Goal: Information Seeking & Learning: Check status

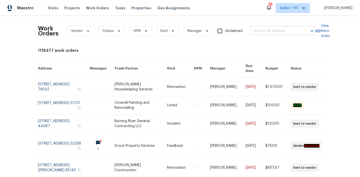
click at [281, 32] on input "text" at bounding box center [276, 31] width 50 height 8
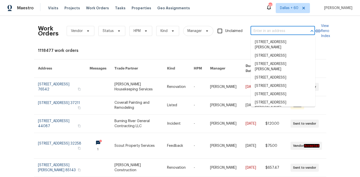
paste input "[STREET_ADDRESS][PERSON_NAME]"
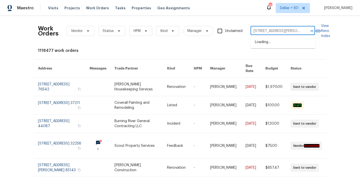
scroll to position [0, 5]
type input "[STREET_ADDRESS][PERSON_NAME]"
click at [278, 41] on li "[STREET_ADDRESS][PERSON_NAME]" at bounding box center [283, 45] width 64 height 14
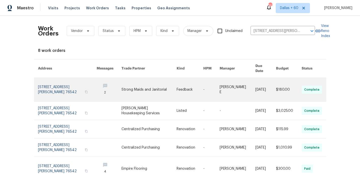
click at [122, 80] on link at bounding box center [149, 90] width 55 height 24
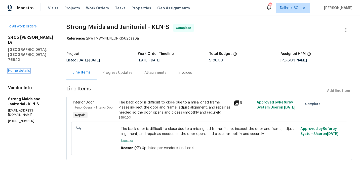
click at [23, 69] on link "Home details" at bounding box center [19, 71] width 22 height 4
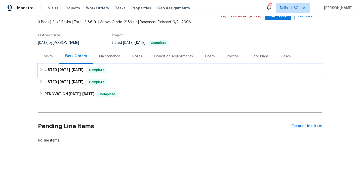
click at [124, 70] on div "LISTED [DATE] - [DATE] Complete" at bounding box center [180, 70] width 281 height 6
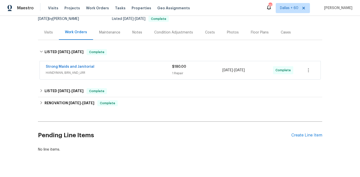
click at [124, 70] on span "HANDYMAN, BRN_AND_LRR" at bounding box center [109, 72] width 126 height 5
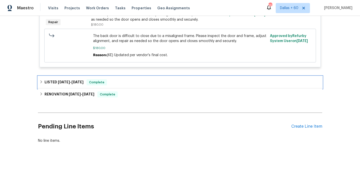
click at [128, 80] on div "LISTED [DATE] - [DATE] Complete" at bounding box center [180, 82] width 281 height 6
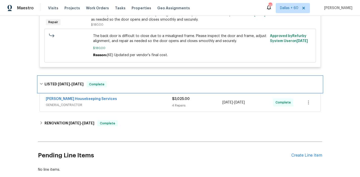
scroll to position [169, 0]
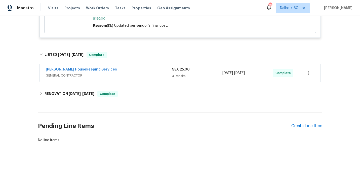
click at [126, 72] on div "[PERSON_NAME] Housekeeping Services" at bounding box center [109, 70] width 126 height 6
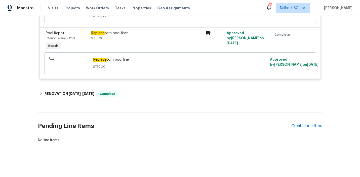
scroll to position [426, 0]
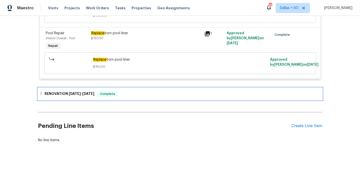
click at [135, 91] on div "RENOVATION [DATE] - [DATE] Complete" at bounding box center [180, 94] width 284 height 12
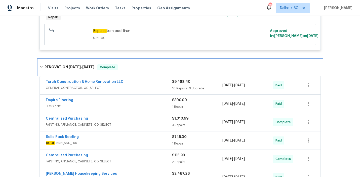
scroll to position [459, 0]
